Goal: Check status: Check status

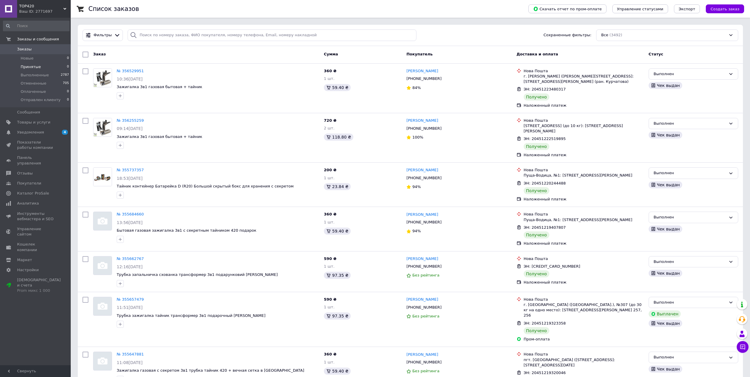
click at [29, 66] on span "Принятые" at bounding box center [31, 66] width 20 height 5
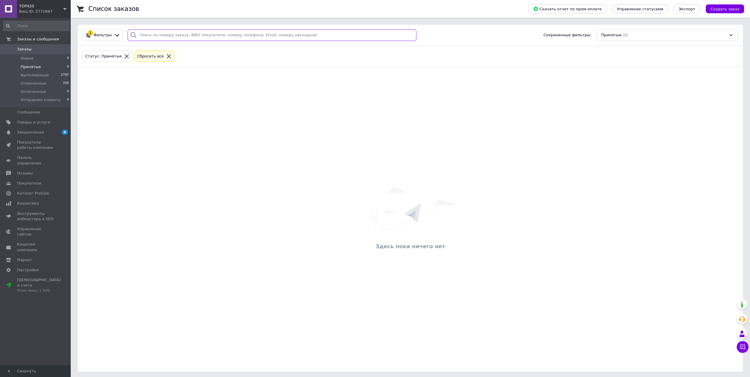
click at [137, 32] on input "search" at bounding box center [272, 34] width 289 height 11
paste input "[PHONE_NUMBER]"
drag, startPoint x: 143, startPoint y: 35, endPoint x: 133, endPoint y: 35, distance: 10.3
click at [133, 35] on div "[PHONE_NUMBER]" at bounding box center [272, 34] width 289 height 11
click at [174, 36] on input "0954127335" at bounding box center [272, 34] width 289 height 11
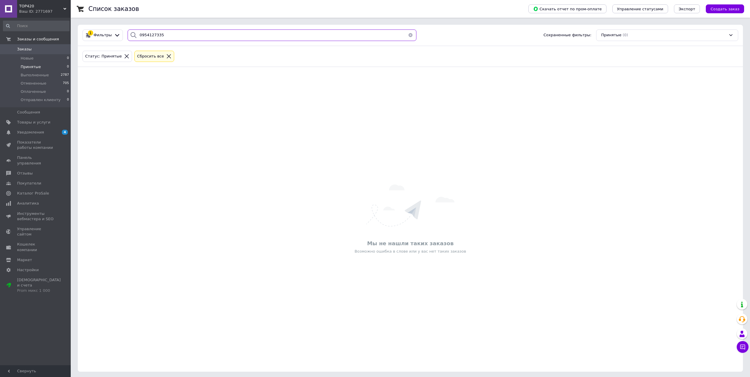
type input "0954127335"
click at [166, 56] on icon at bounding box center [168, 56] width 5 height 5
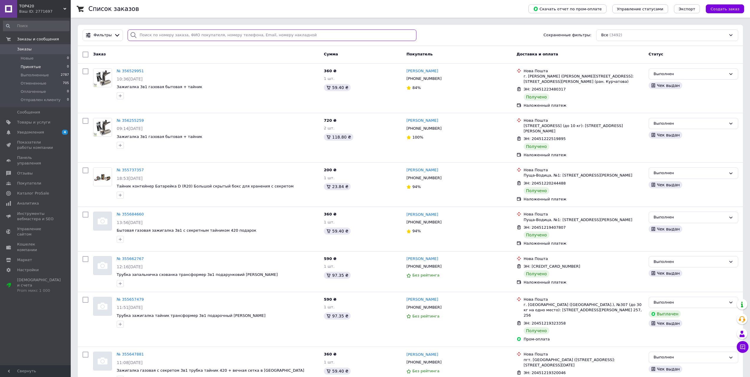
click at [143, 35] on input "search" at bounding box center [272, 34] width 289 height 11
paste input "[PHONE_NUMBER]"
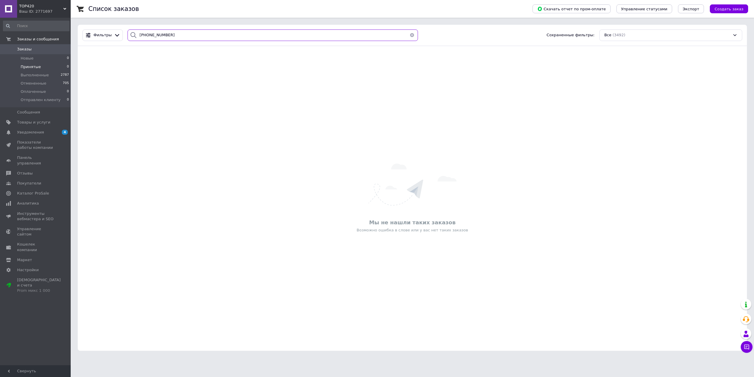
drag, startPoint x: 143, startPoint y: 34, endPoint x: 135, endPoint y: 34, distance: 8.5
click at [135, 34] on div "[PHONE_NUMBER]" at bounding box center [273, 34] width 291 height 11
click at [165, 35] on input "0954127335" at bounding box center [273, 34] width 291 height 11
click at [145, 74] on div "Мы не нашли таких заказов Возможно ошибка в слове или у вас нет таких заказов" at bounding box center [412, 198] width 669 height 293
click at [138, 34] on input "0954127335" at bounding box center [273, 34] width 291 height 11
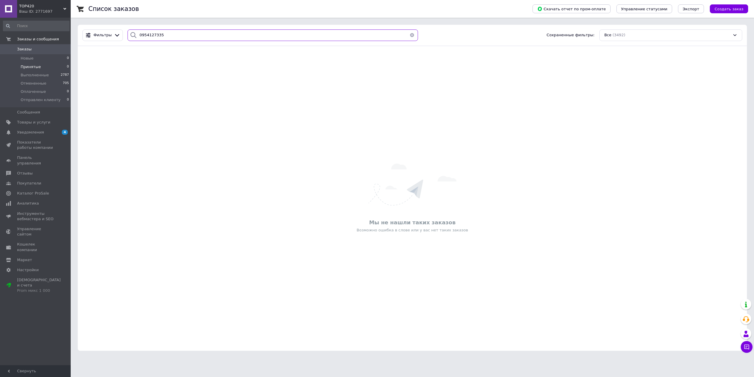
click at [158, 35] on input "0954127335" at bounding box center [273, 34] width 291 height 11
type input "0"
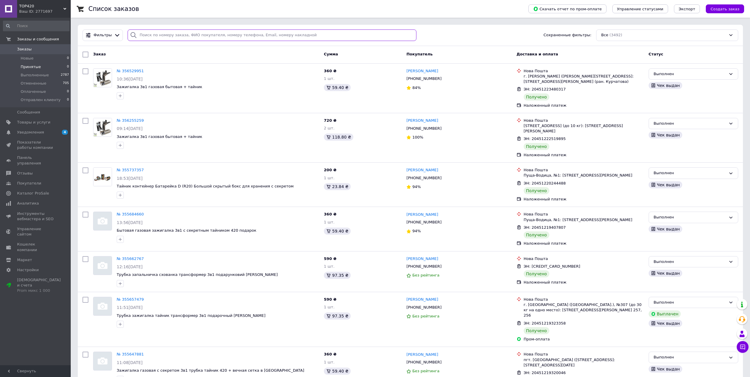
click at [166, 36] on input "search" at bounding box center [272, 34] width 289 height 11
click at [35, 83] on span "Отмененные" at bounding box center [34, 83] width 26 height 5
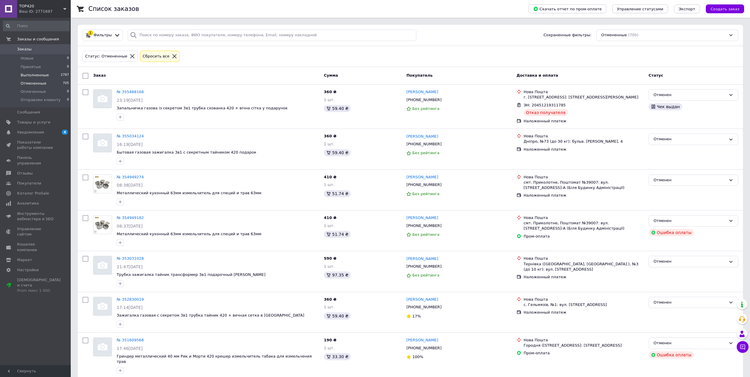
click at [34, 74] on span "Выполненные" at bounding box center [35, 74] width 28 height 5
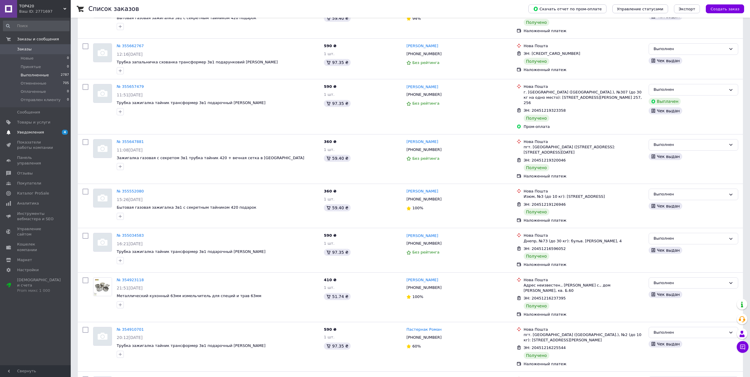
scroll to position [236, 0]
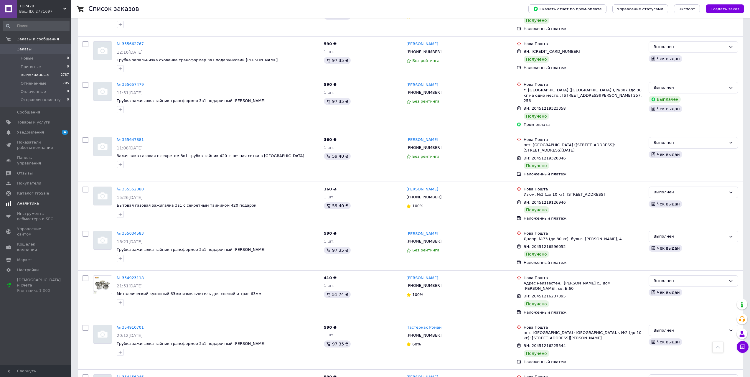
click at [28, 201] on span "Аналитика" at bounding box center [28, 203] width 22 height 5
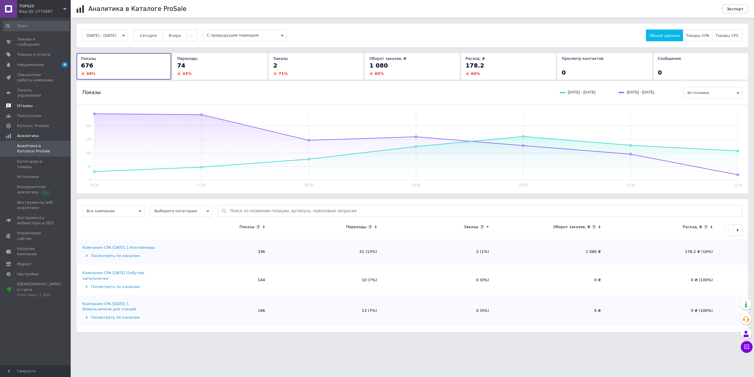
click at [25, 103] on span "Отзывы" at bounding box center [25, 105] width 16 height 5
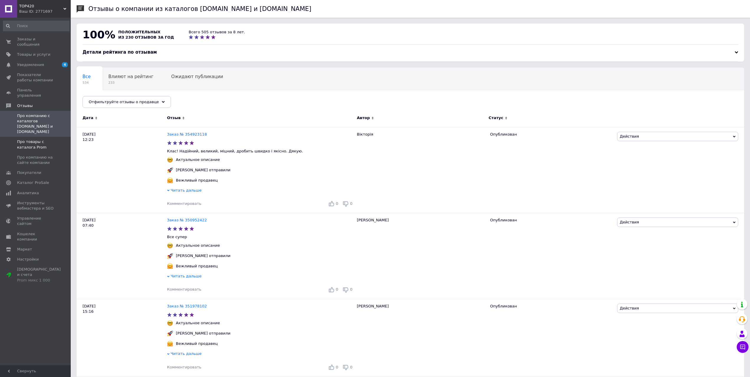
click at [27, 139] on span "Про товары с каталога Prom" at bounding box center [35, 144] width 37 height 11
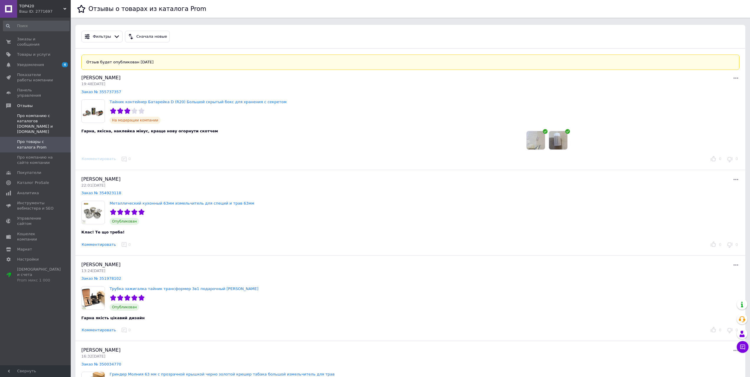
click at [26, 113] on span "Про компанию с каталогов [DOMAIN_NAME] и [DOMAIN_NAME]" at bounding box center [35, 124] width 37 height 22
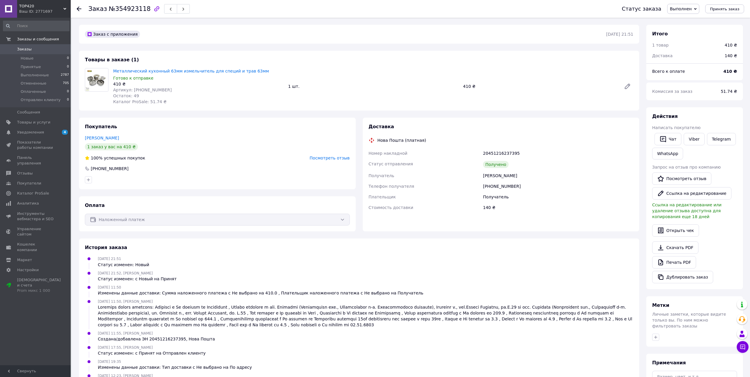
click at [327, 159] on span "Посмотреть отзыв" at bounding box center [330, 158] width 40 height 5
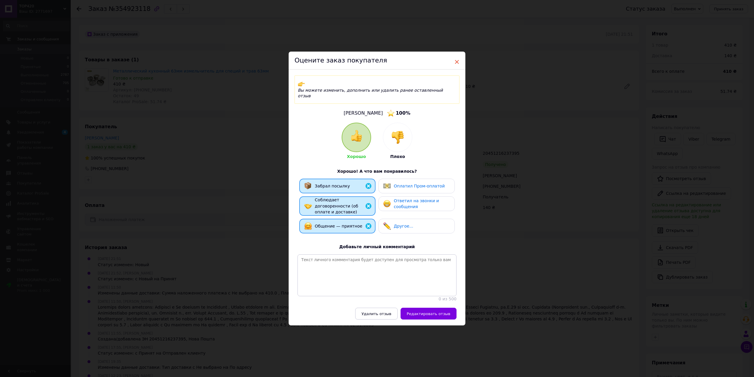
click at [458, 67] on span "×" at bounding box center [456, 62] width 5 height 10
